Goal: Task Accomplishment & Management: Manage account settings

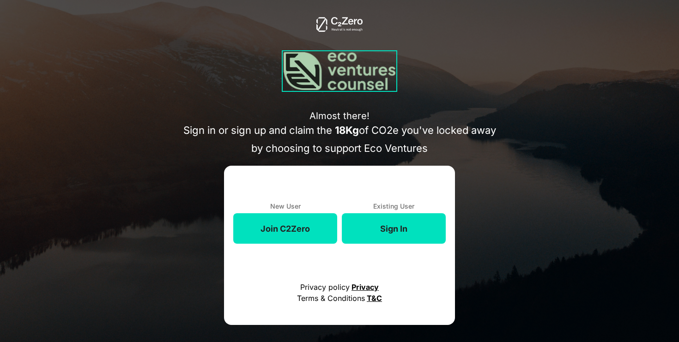
click at [299, 224] on button "Join C2Zero" at bounding box center [285, 229] width 104 height 31
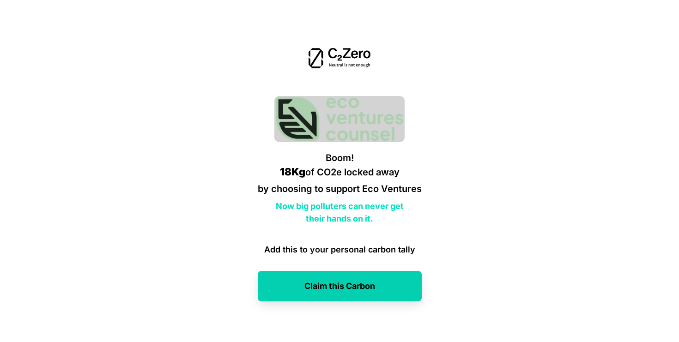
click at [332, 284] on button "Claim this Carbon" at bounding box center [340, 286] width 164 height 31
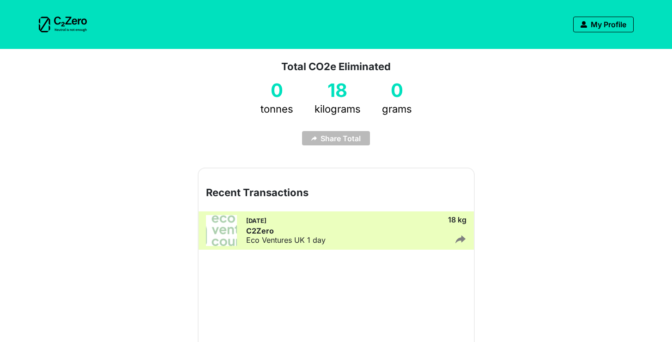
scroll to position [69, 0]
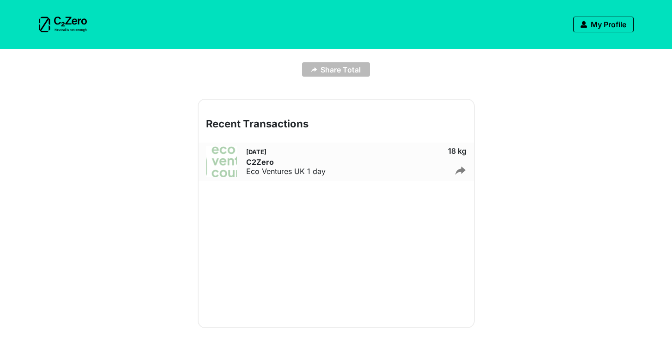
click at [335, 165] on div "[DATE] C2Zero Eco Ventures UK 1 day 18 kg" at bounding box center [336, 162] width 275 height 38
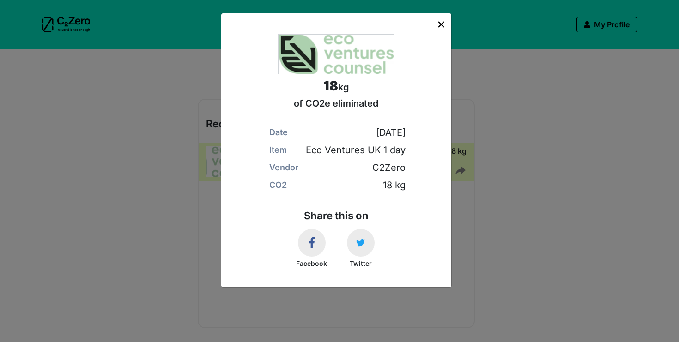
click at [443, 24] on img at bounding box center [441, 24] width 11 height 11
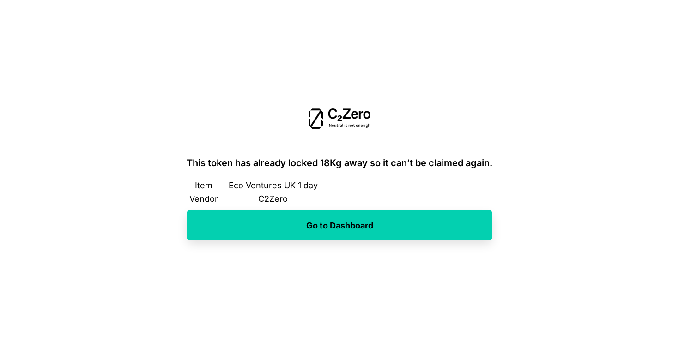
click at [334, 226] on button "Go to Dashboard" at bounding box center [340, 225] width 306 height 31
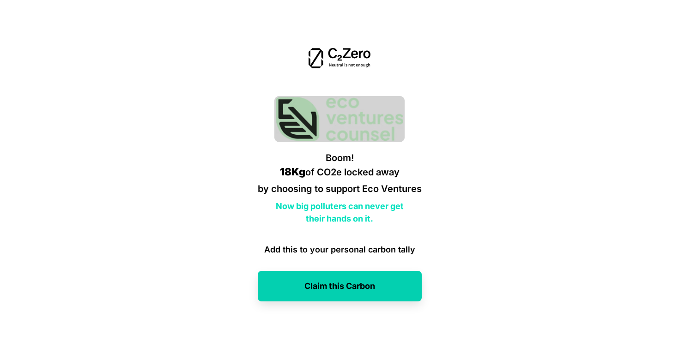
click at [333, 283] on button "Claim this Carbon" at bounding box center [340, 286] width 164 height 31
